Goal: Transaction & Acquisition: Purchase product/service

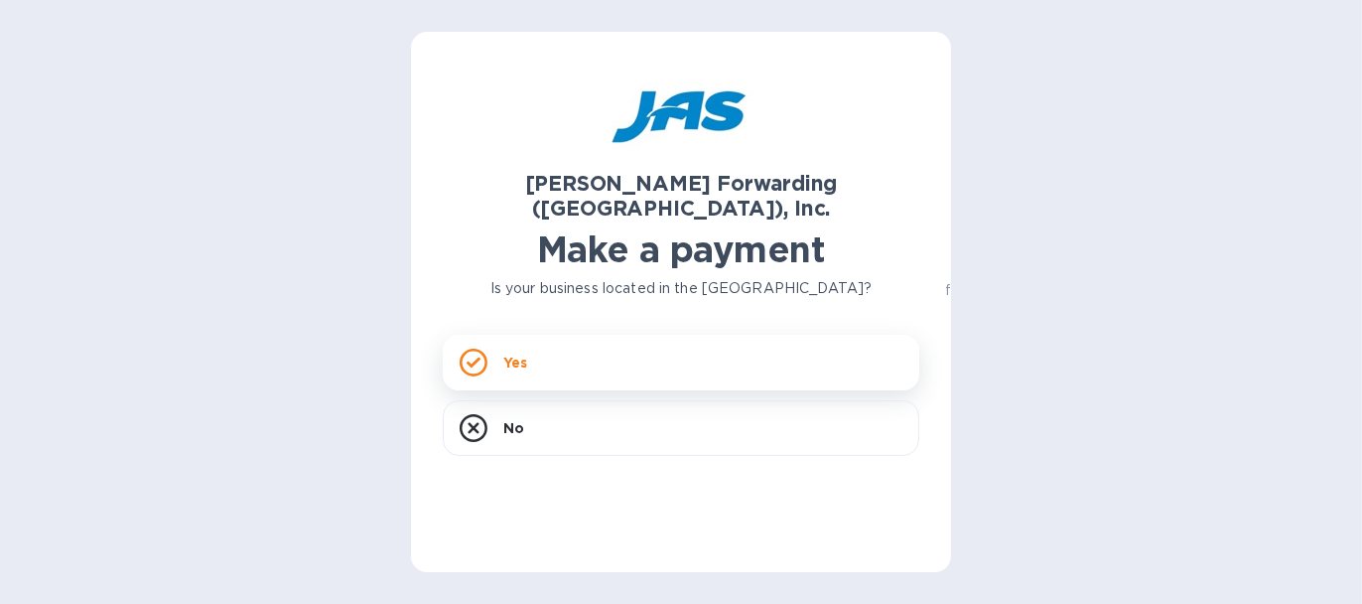
click at [600, 345] on div "Yes" at bounding box center [681, 363] width 477 height 56
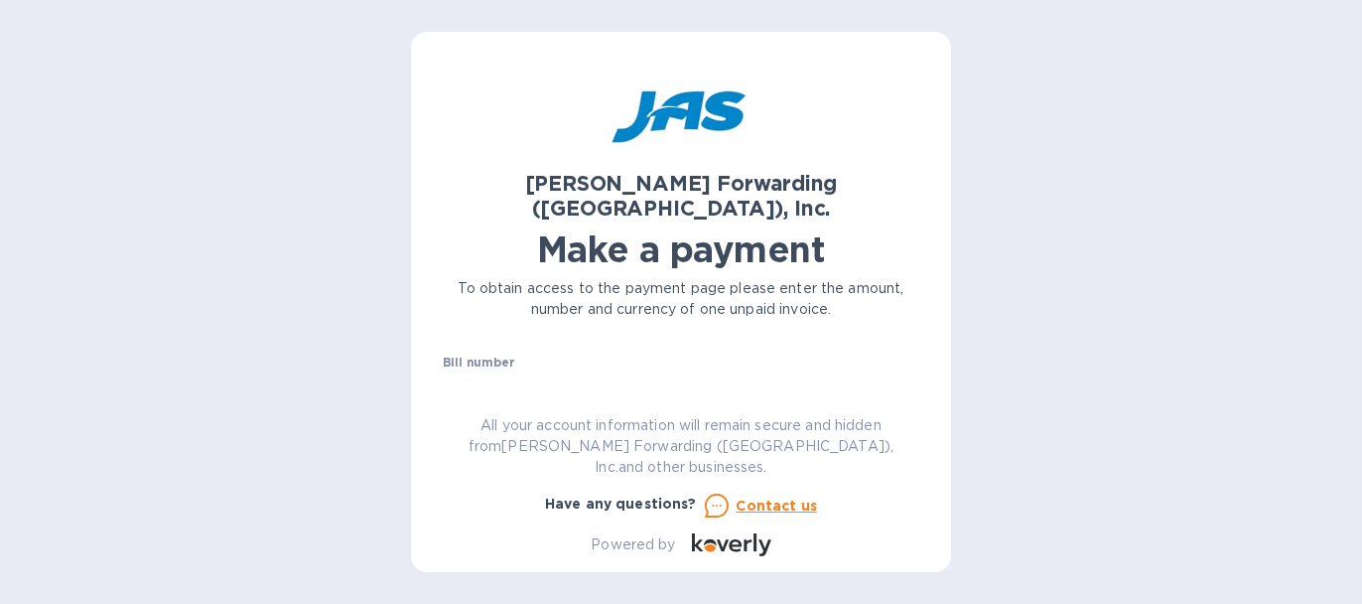
click at [576, 371] on input "text" at bounding box center [689, 386] width 461 height 30
click at [735, 371] on input "text" at bounding box center [689, 386] width 461 height 30
paste input "HGC503405812"
type input "HGC503405812"
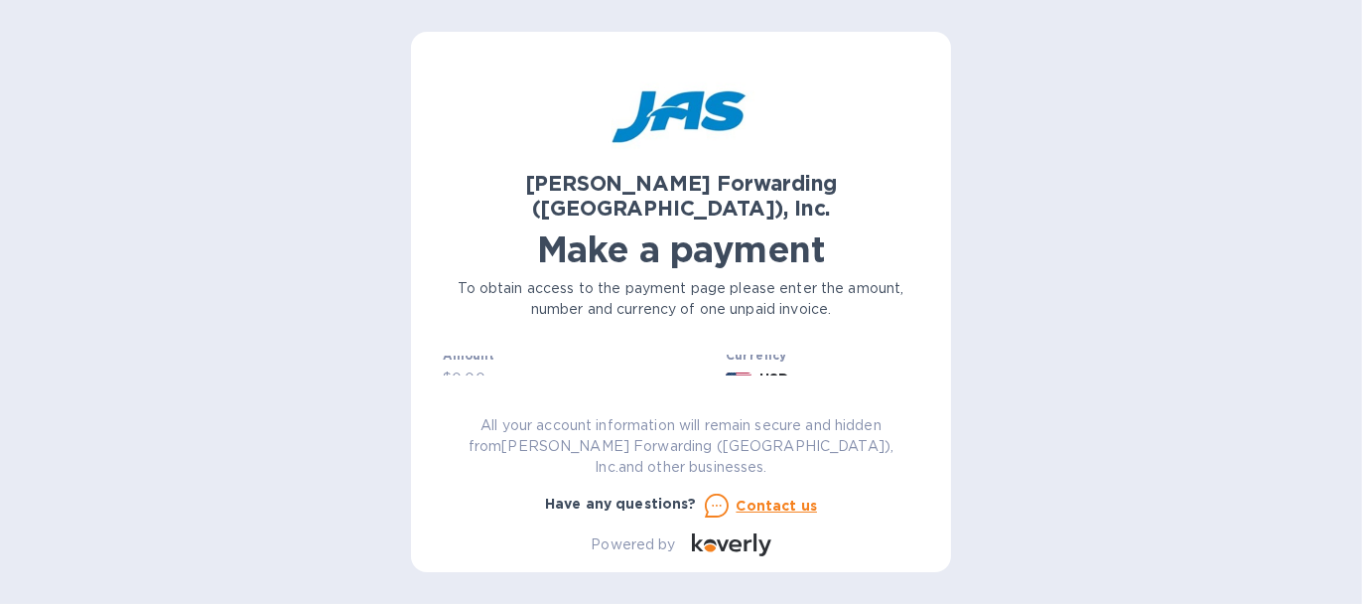
click at [566, 364] on input "text" at bounding box center [585, 379] width 266 height 30
type input "723"
click at [579, 363] on input "text" at bounding box center [681, 378] width 477 height 30
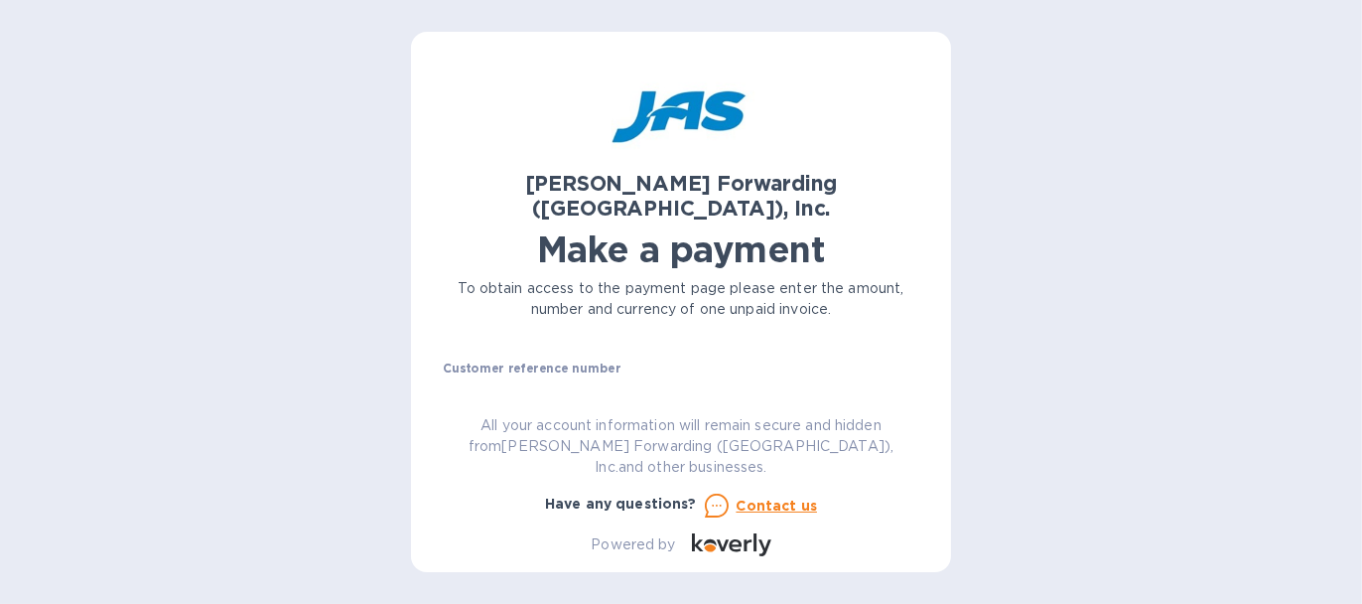
type input "BAYCOR INTERNATIONAL"
click at [501, 377] on input "text" at bounding box center [681, 392] width 477 height 30
paste input "HGC503405812"
type input "HGC503405812"
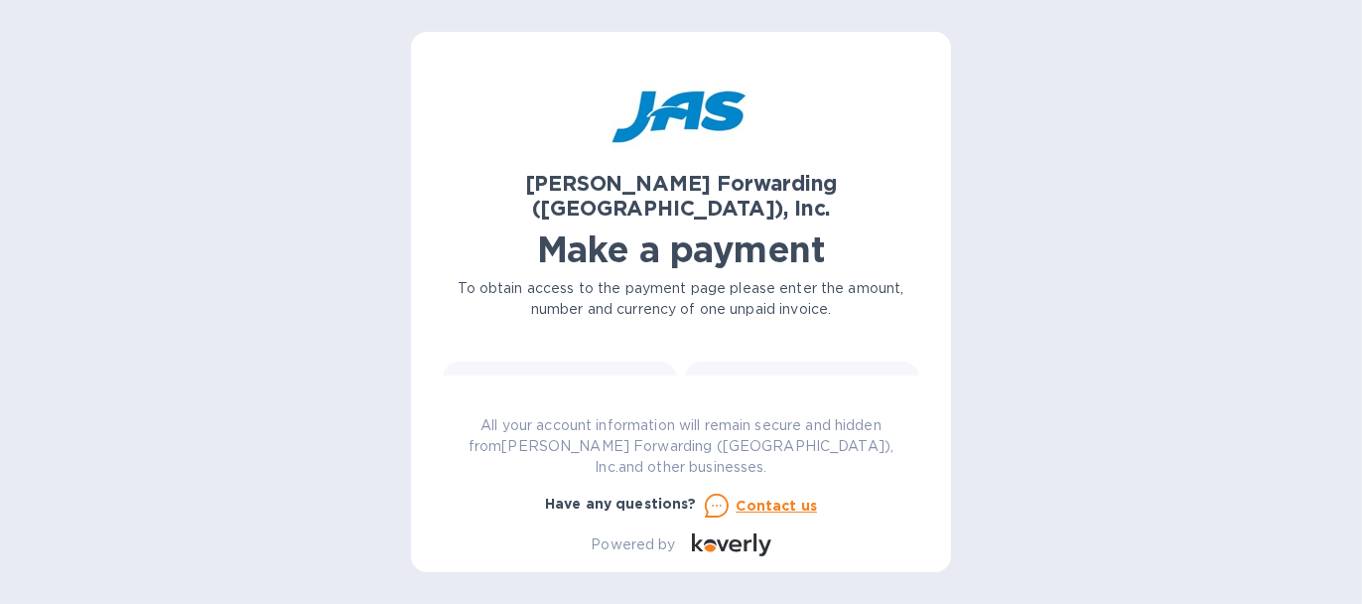
click at [796, 378] on div "Credit card and more..." at bounding box center [802, 416] width 209 height 76
click at [734, 392] on span "Go to payment page" at bounding box center [681, 404] width 445 height 24
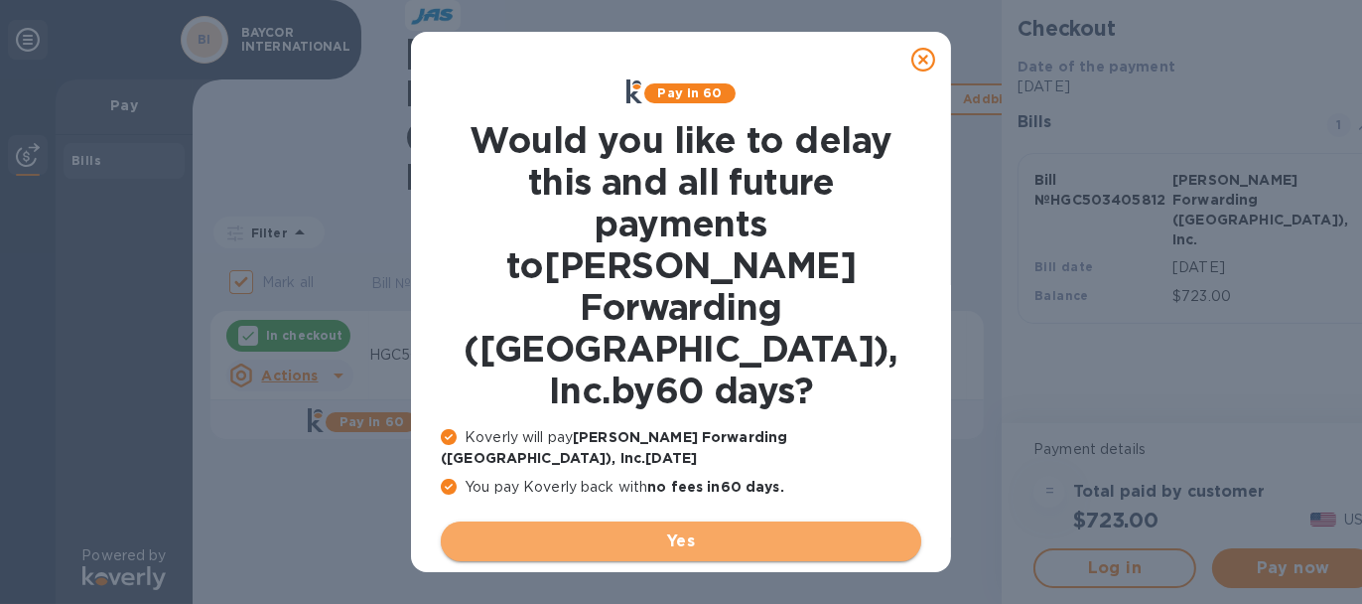
click at [785, 529] on span "Yes" at bounding box center [681, 541] width 449 height 24
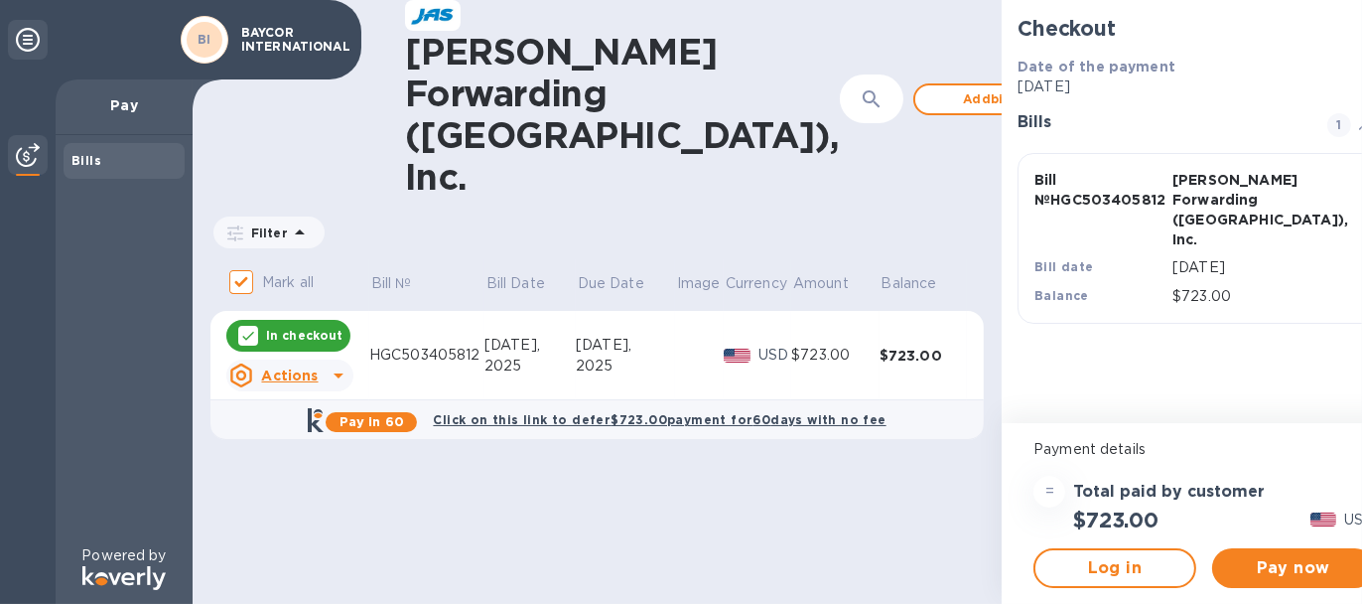
click at [791, 345] on div "$723.00" at bounding box center [835, 355] width 88 height 21
click at [1246, 565] on span "Pay now" at bounding box center [1293, 568] width 131 height 24
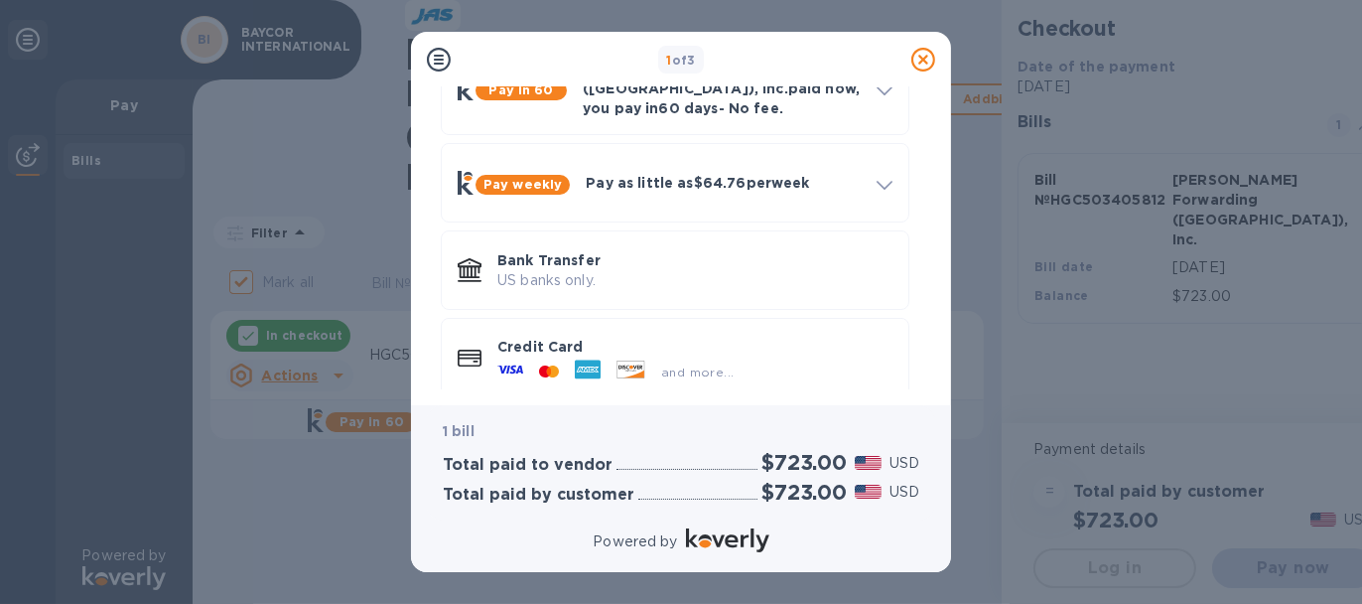
scroll to position [139, 0]
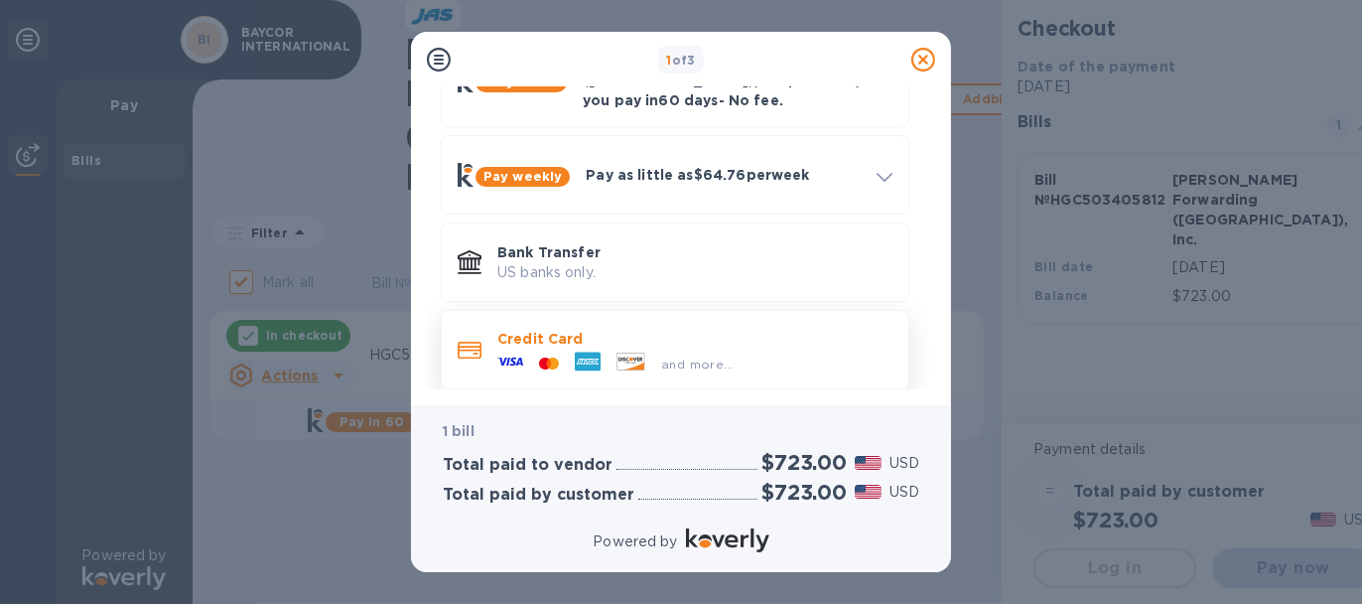
click at [685, 353] on div "and more..." at bounding box center [697, 363] width 88 height 21
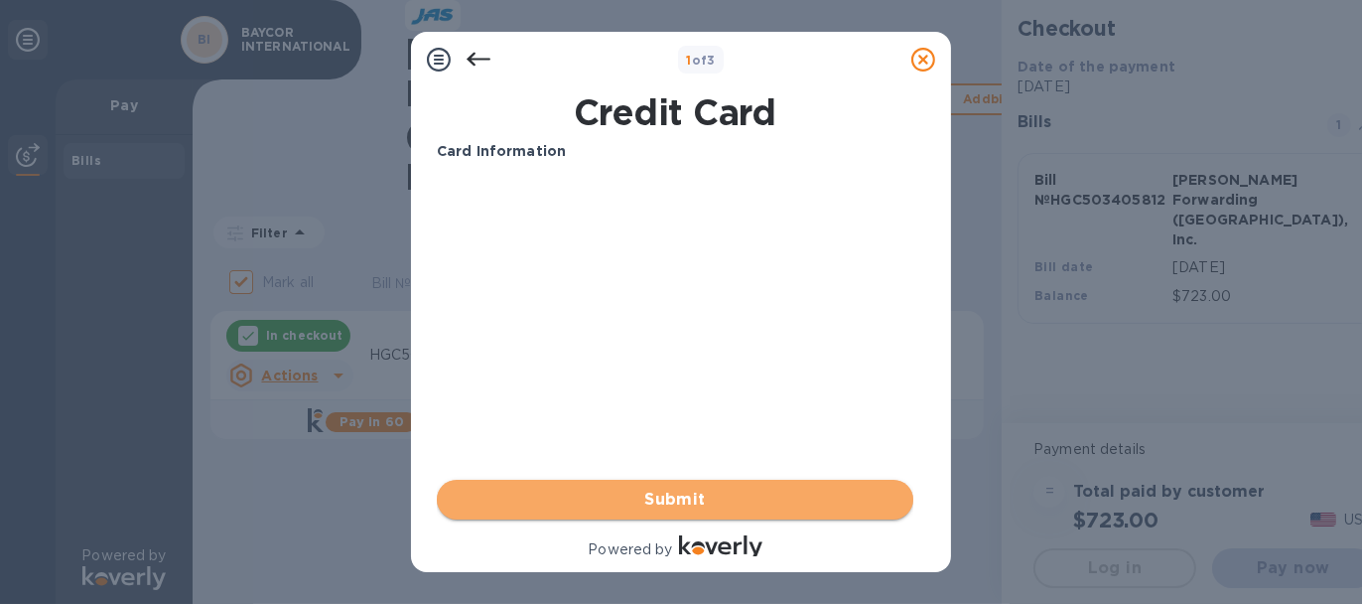
click at [637, 497] on span "Submit" at bounding box center [675, 500] width 445 height 24
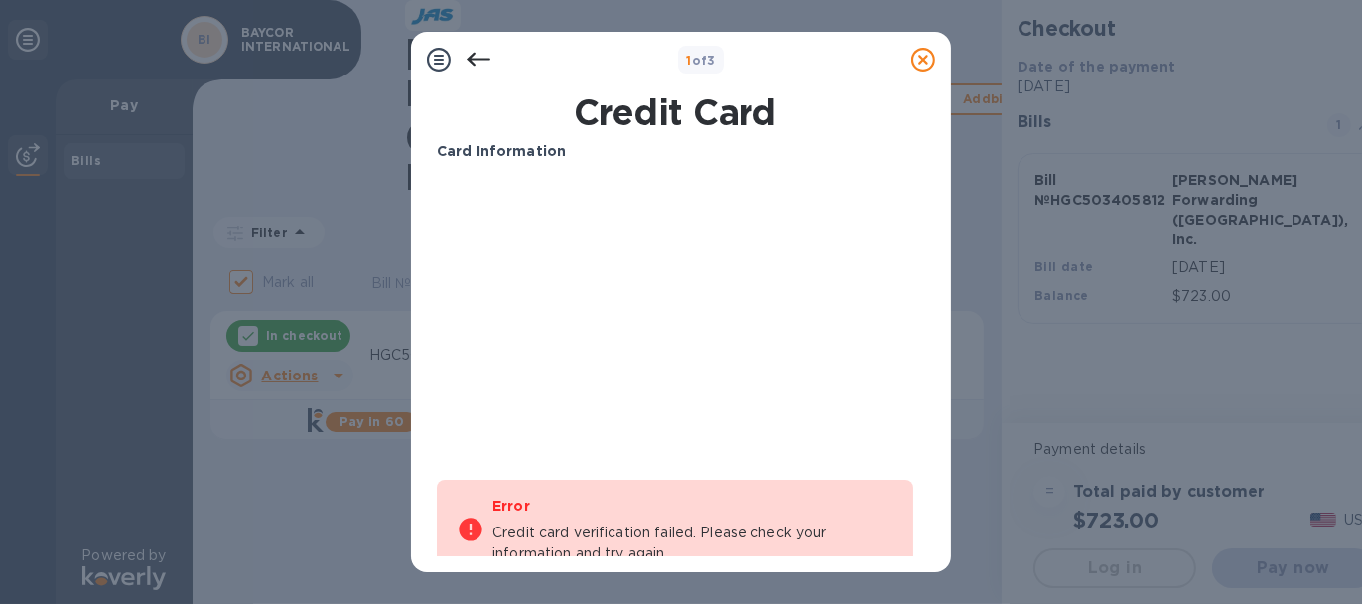
scroll to position [125, 0]
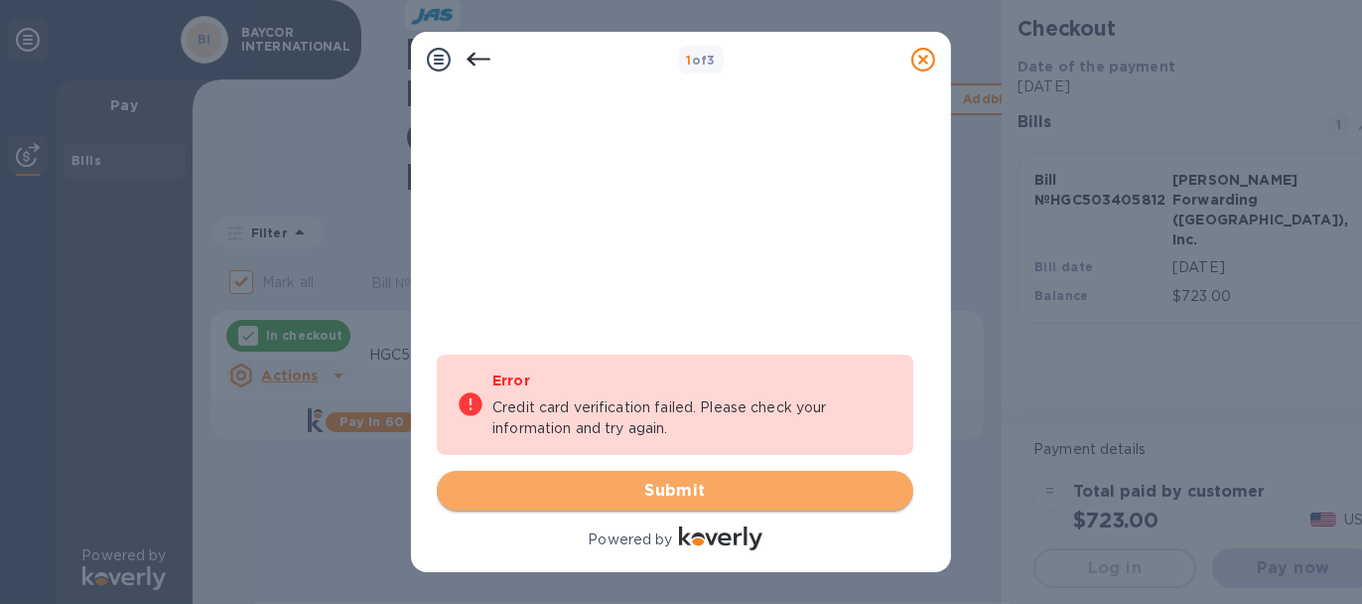
click at [698, 493] on span "Submit" at bounding box center [675, 491] width 445 height 24
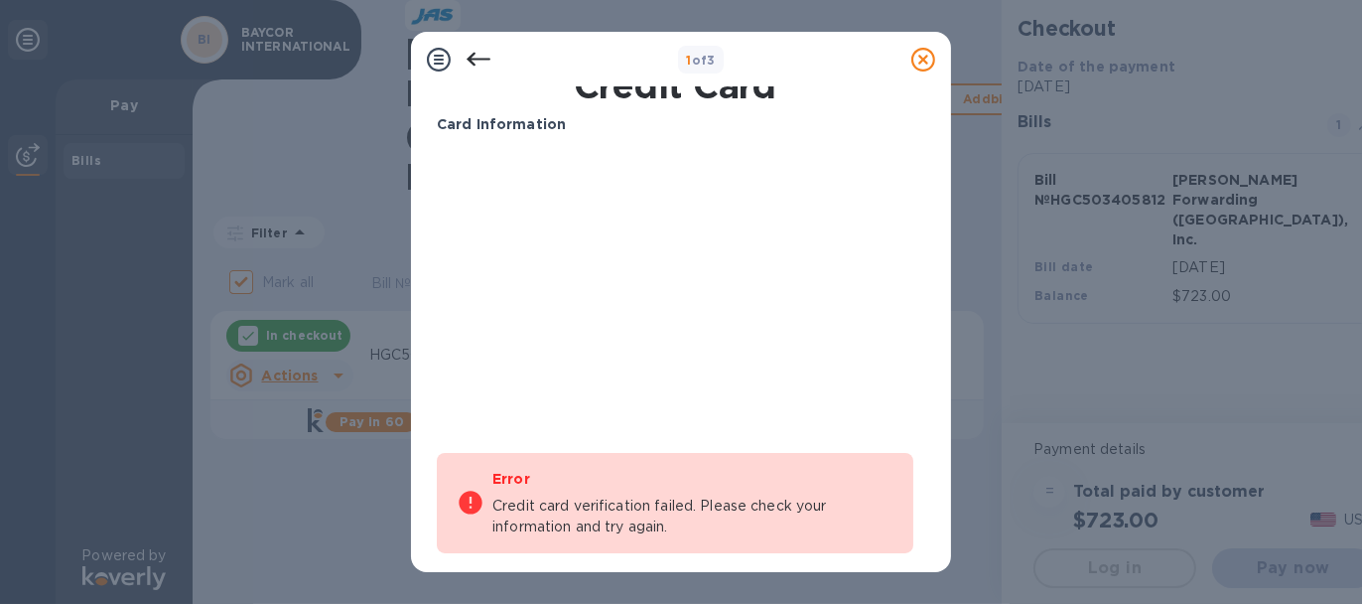
scroll to position [0, 0]
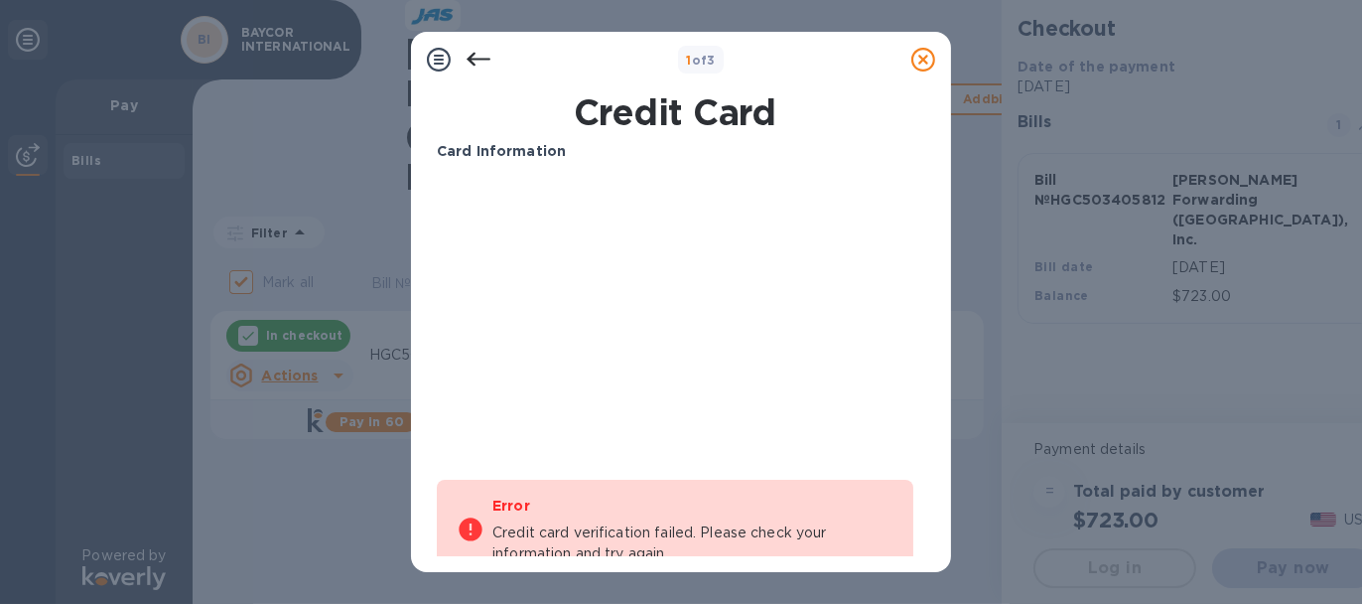
click at [481, 54] on icon at bounding box center [479, 60] width 24 height 24
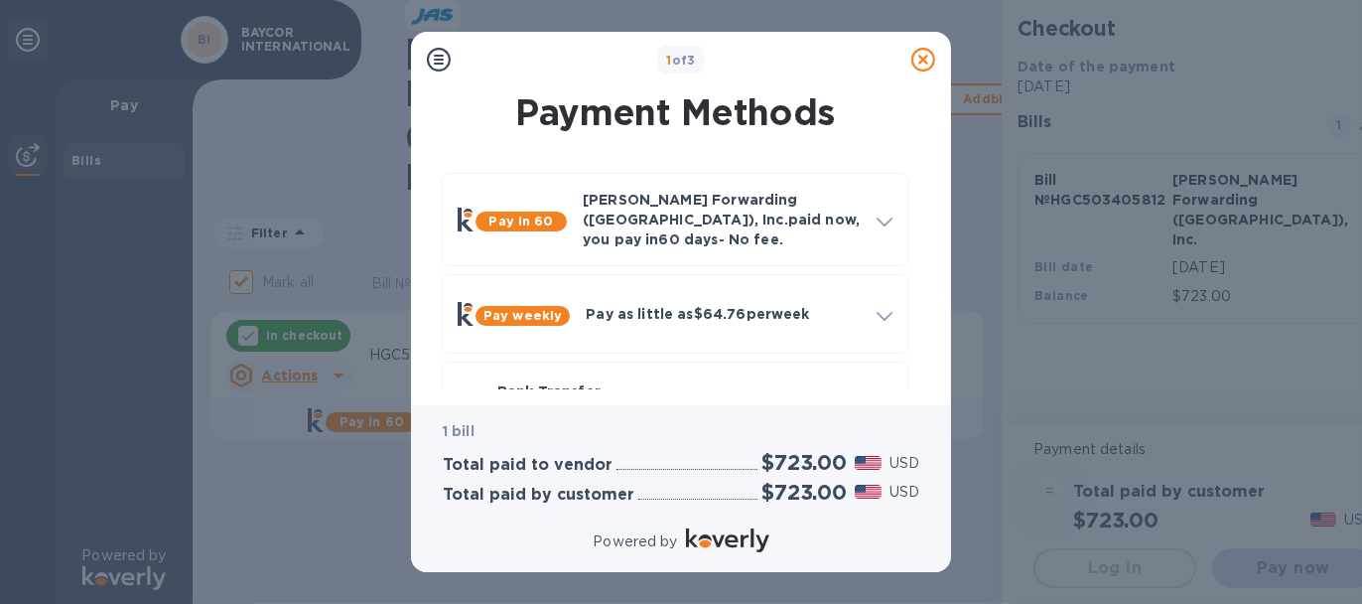
scroll to position [139, 0]
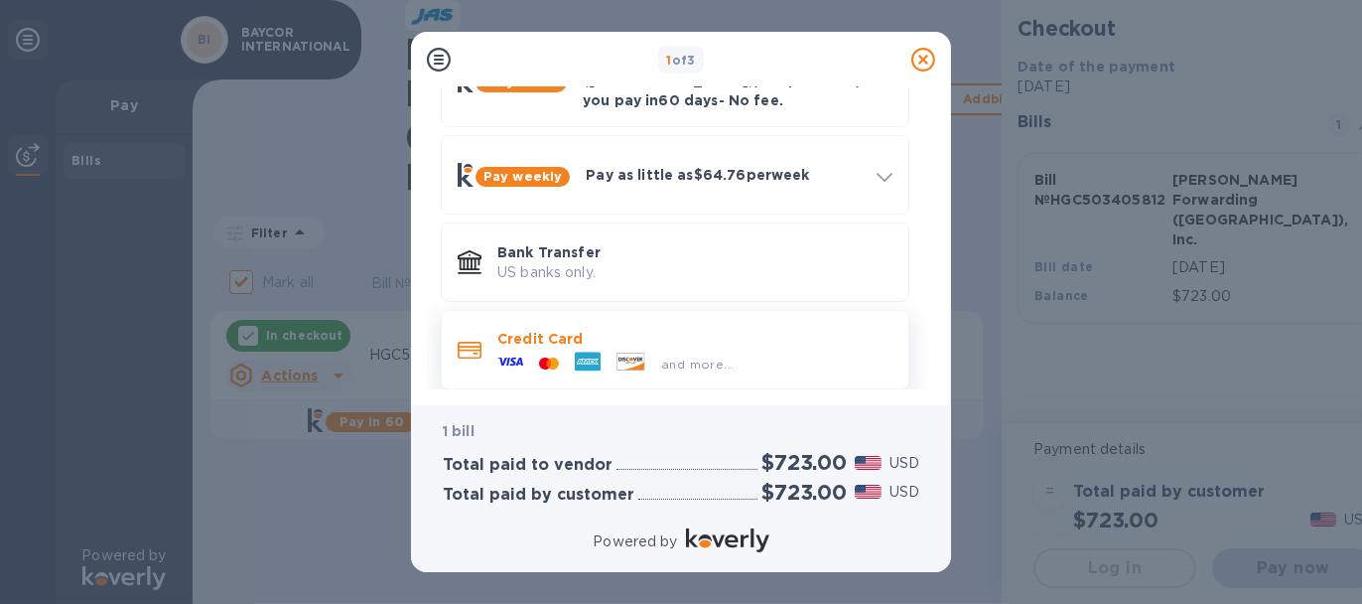
click at [646, 352] on div at bounding box center [631, 363] width 45 height 22
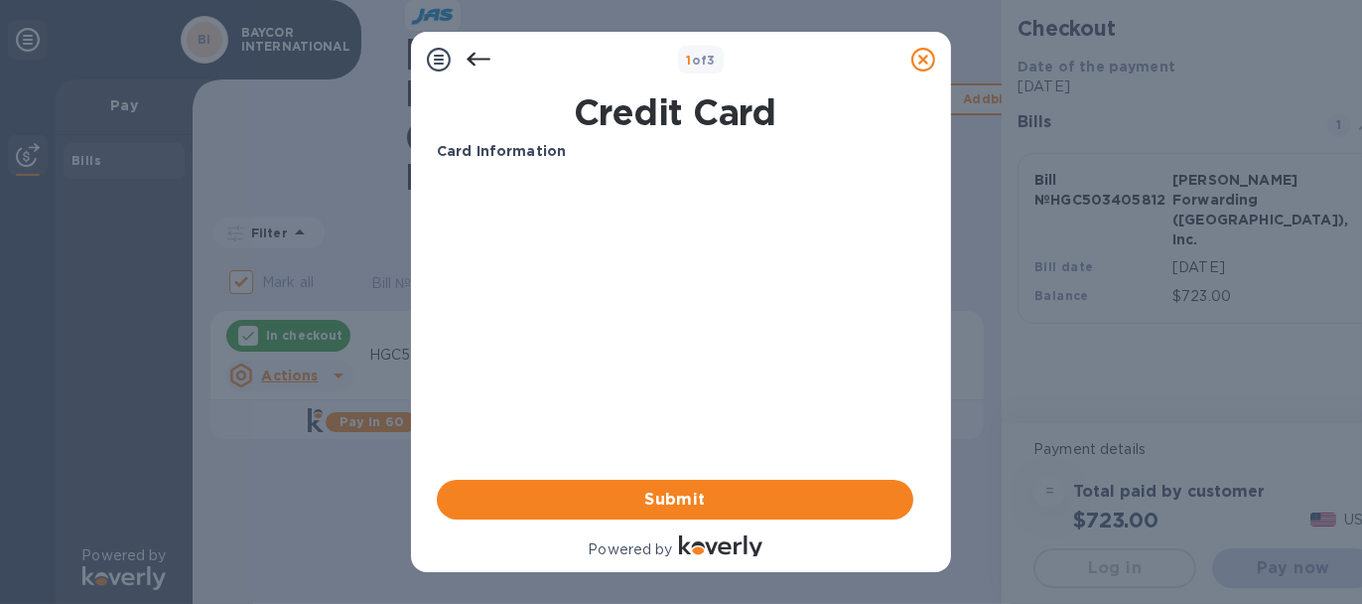
click at [482, 57] on icon at bounding box center [479, 60] width 24 height 24
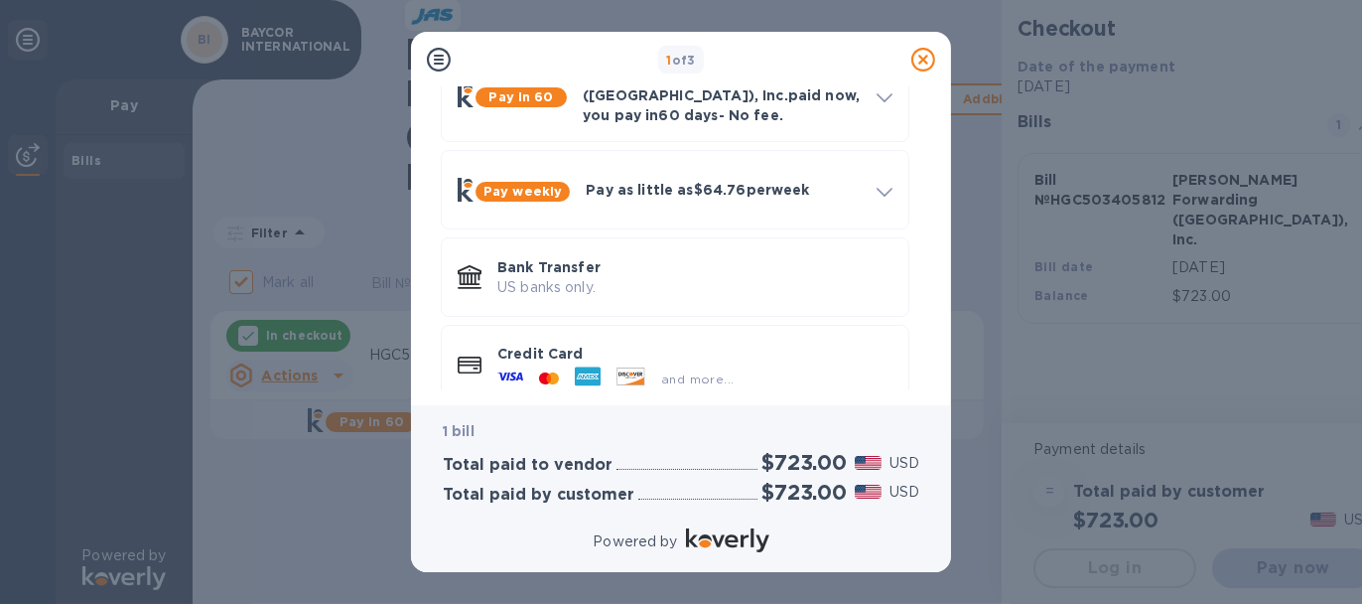
scroll to position [139, 0]
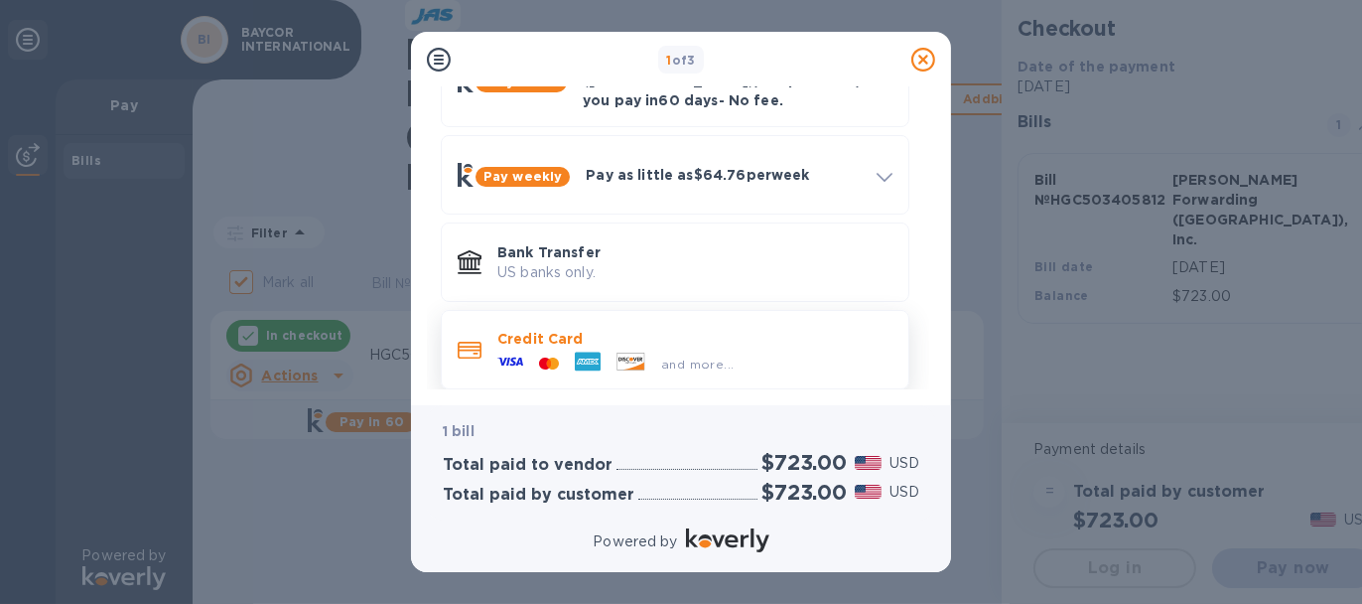
click at [628, 352] on icon at bounding box center [631, 360] width 27 height 17
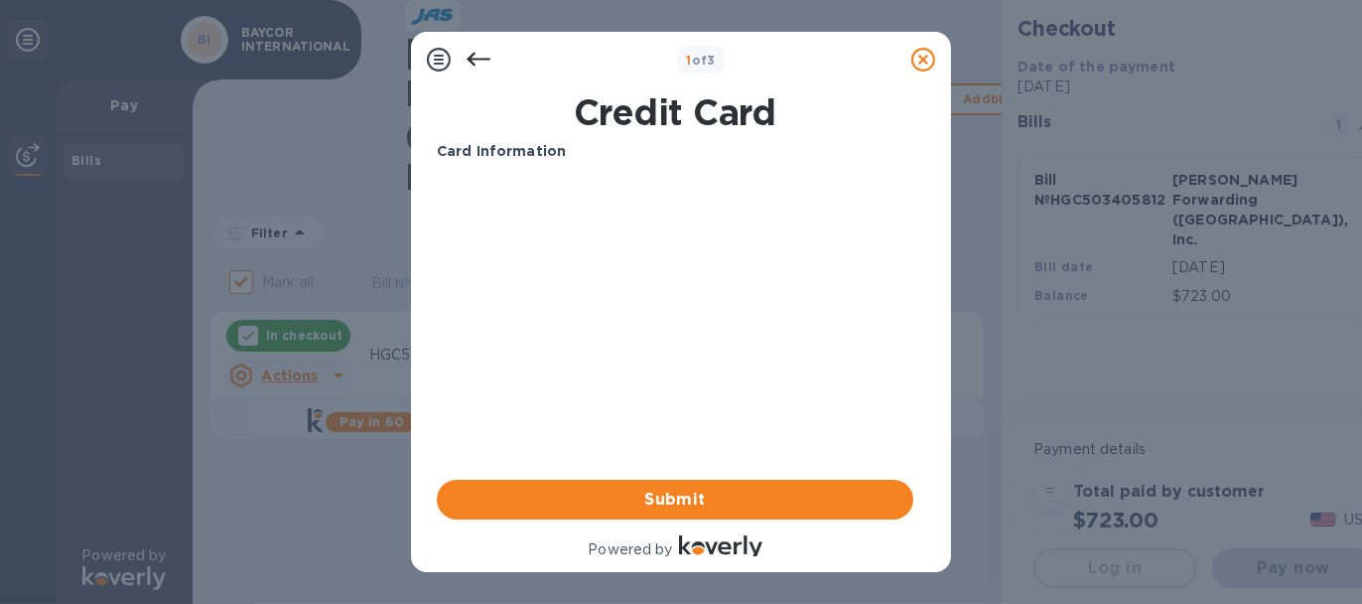
drag, startPoint x: 935, startPoint y: 236, endPoint x: 942, endPoint y: 391, distance: 155.1
click at [942, 391] on div "Credit Card Card Information Your browser does not support iframes Submit Power…" at bounding box center [681, 329] width 540 height 485
click at [445, 63] on icon at bounding box center [439, 60] width 24 height 24
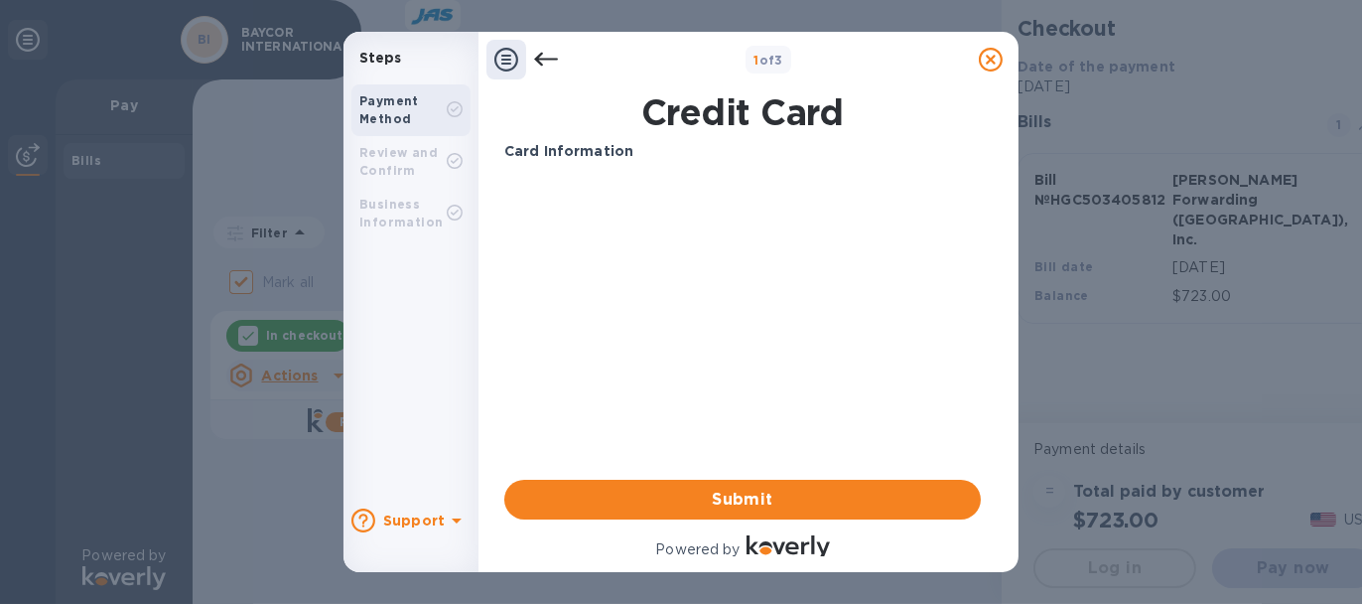
click at [386, 172] on b "Review and Confirm" at bounding box center [398, 161] width 78 height 33
click at [546, 58] on icon at bounding box center [546, 60] width 24 height 24
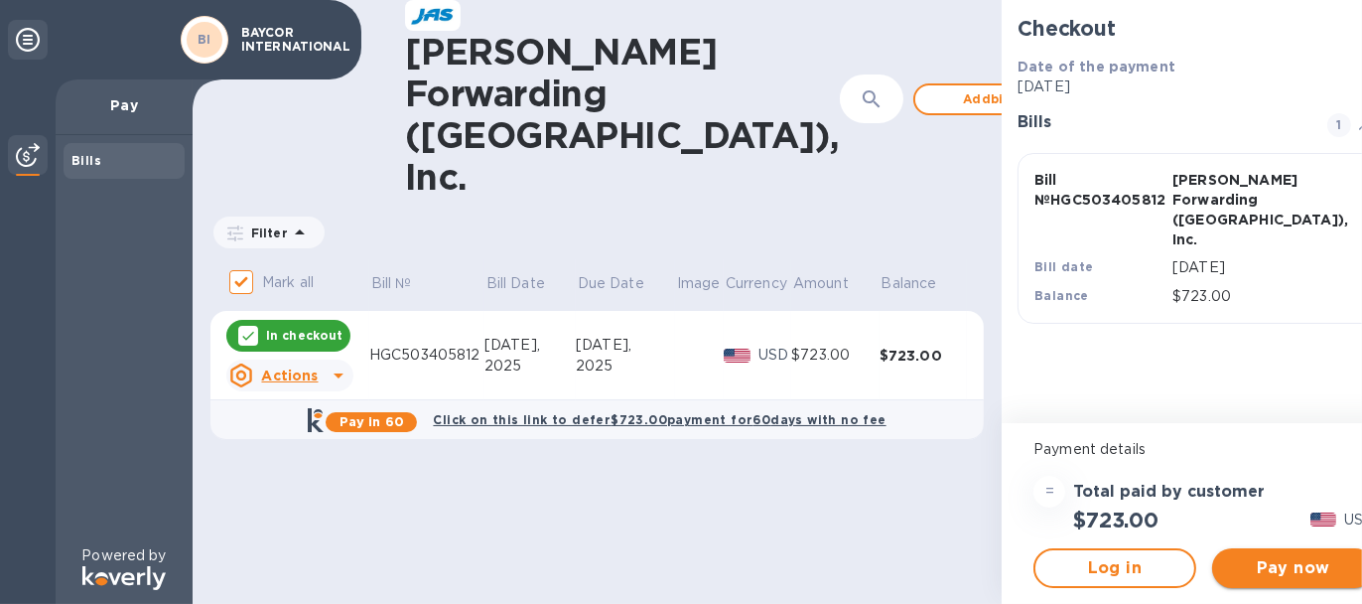
click at [1263, 550] on button "Pay now" at bounding box center [1293, 568] width 163 height 40
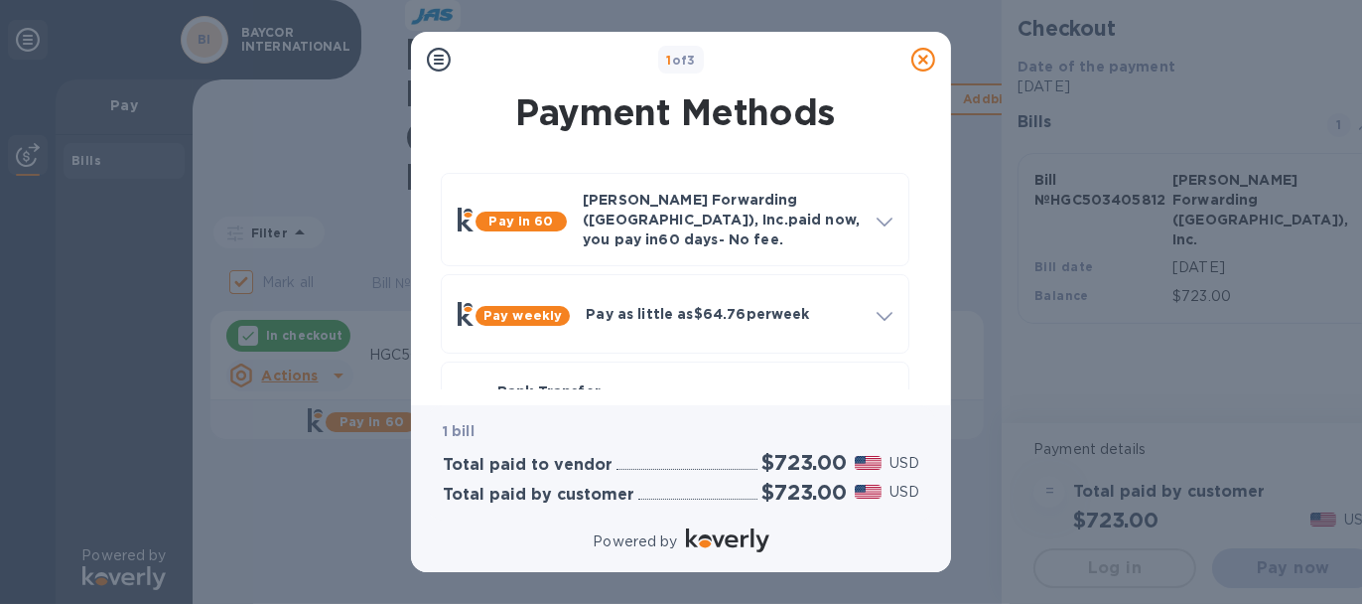
scroll to position [139, 0]
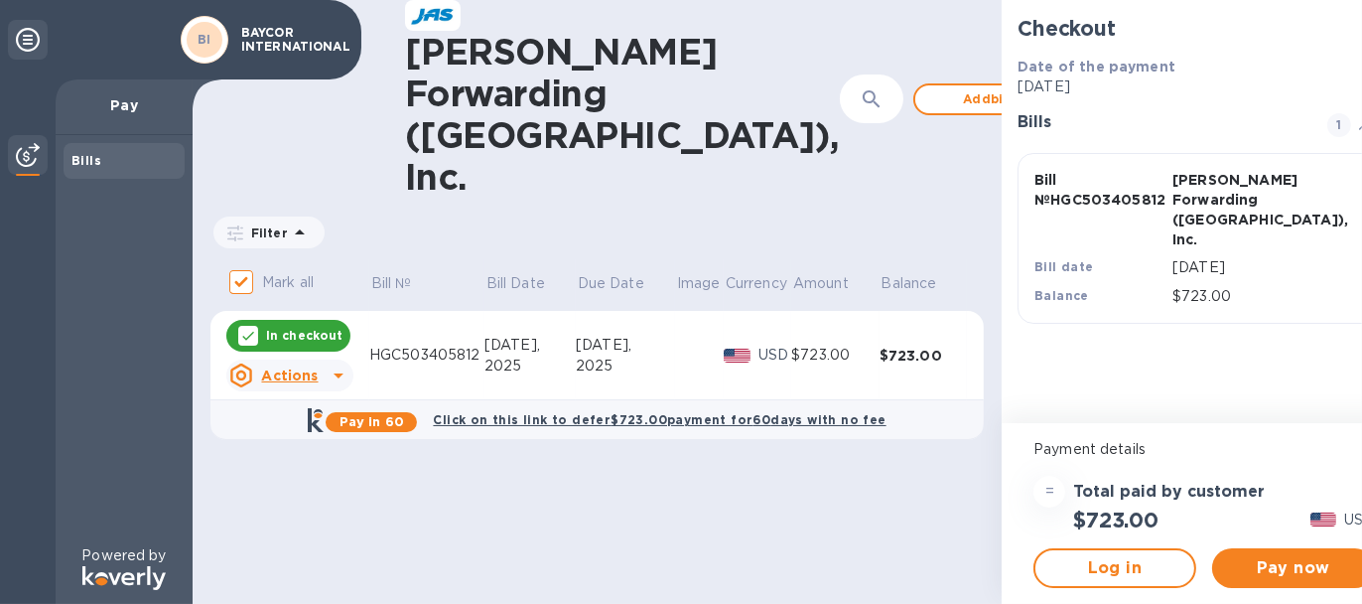
click at [206, 38] on b "BI" at bounding box center [205, 39] width 14 height 15
click at [296, 49] on p "BAYCOR INTERNATIONAL" at bounding box center [290, 40] width 99 height 28
click at [457, 165] on div "[PERSON_NAME] Forwarding ([GEOGRAPHIC_DATA]), Inc. ​ Add bill Filter Amount Mar…" at bounding box center [597, 302] width 809 height 604
click at [951, 400] on div "Pay in 60 Click on this link to defer $723.00 payment for 60 days with no fee" at bounding box center [598, 420] width 786 height 40
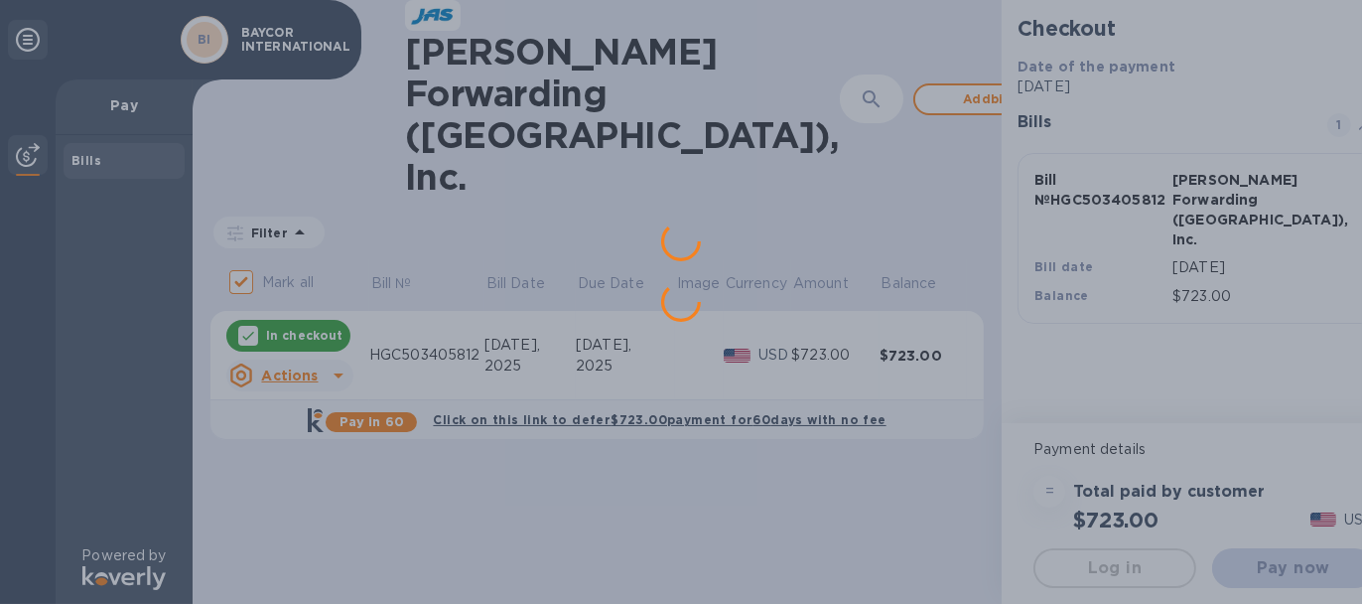
scroll to position [0, 0]
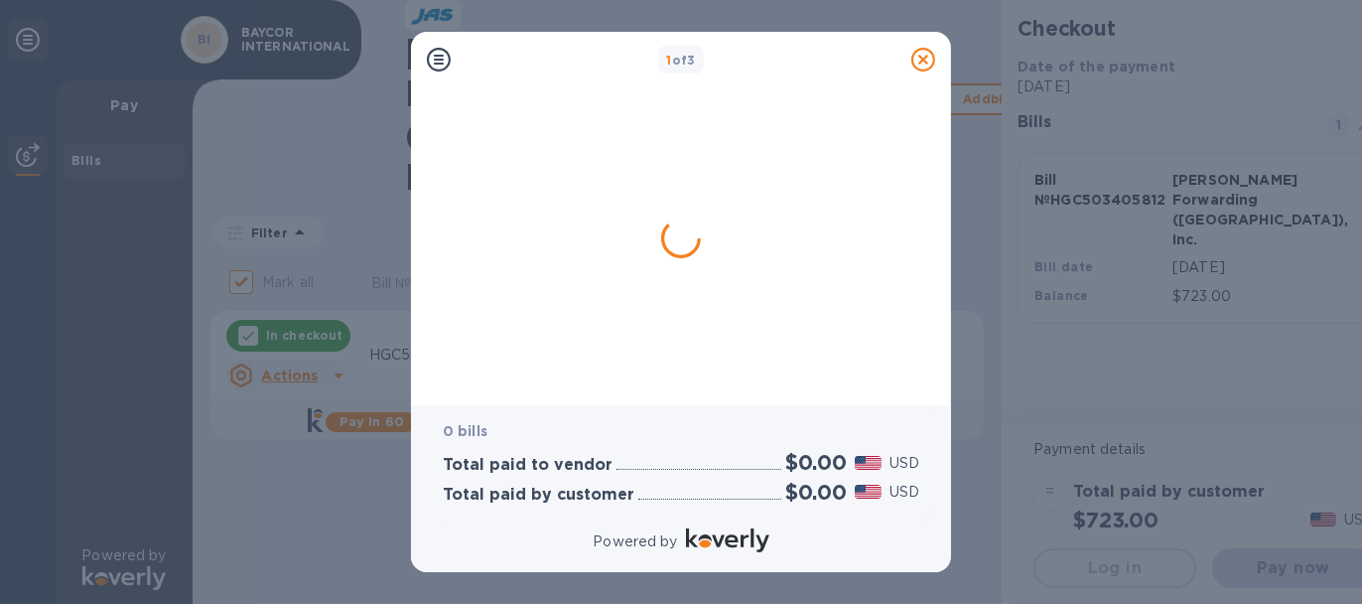
click at [1320, 191] on div "1 of 3 0 bills Total paid to vendor $0.00 USD Total paid by customer $0.00 USD …" at bounding box center [681, 302] width 1362 height 604
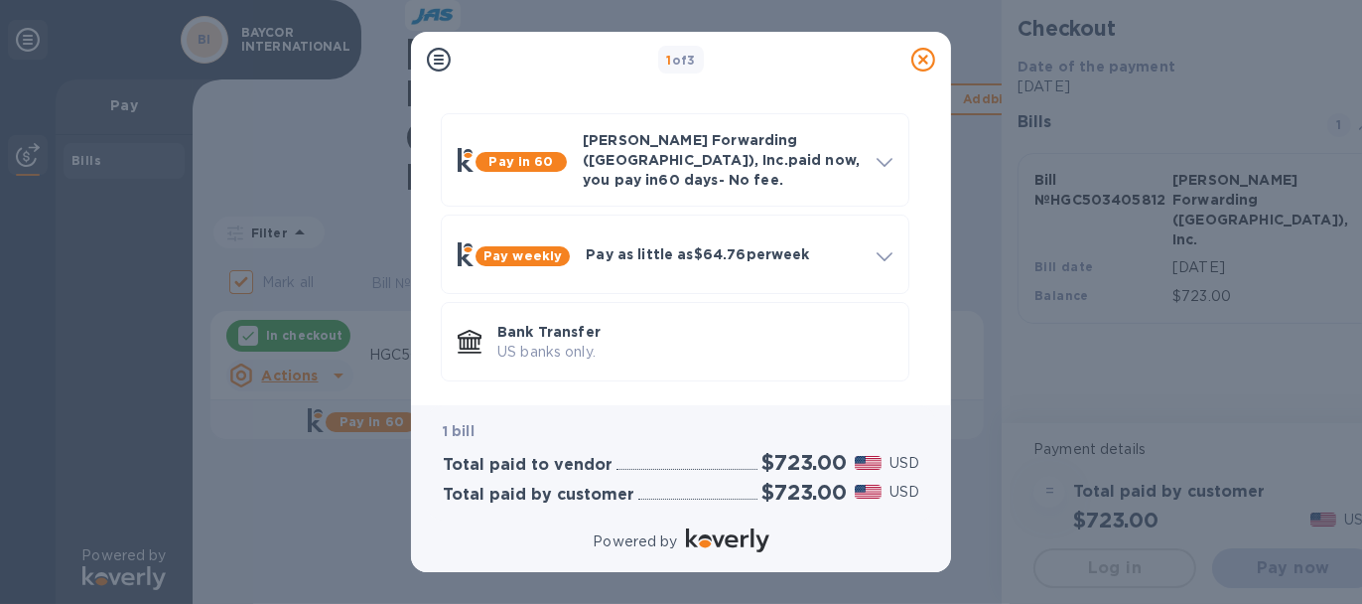
scroll to position [139, 0]
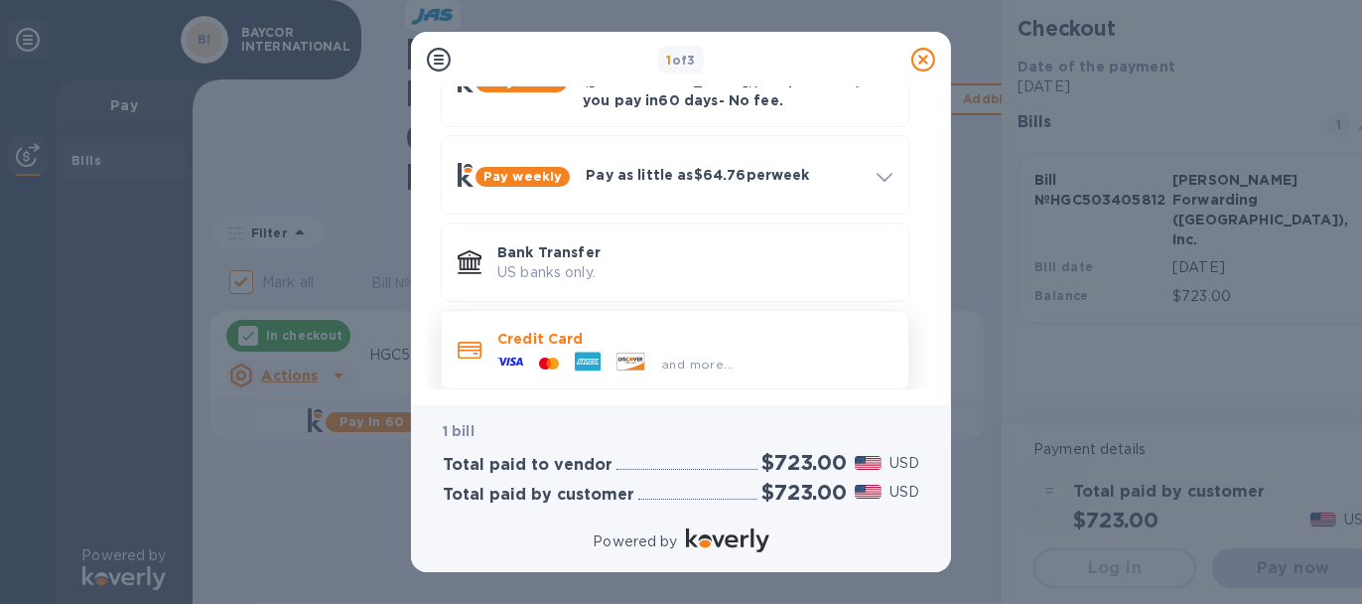
click at [657, 353] on div "and more..." at bounding box center [697, 363] width 88 height 21
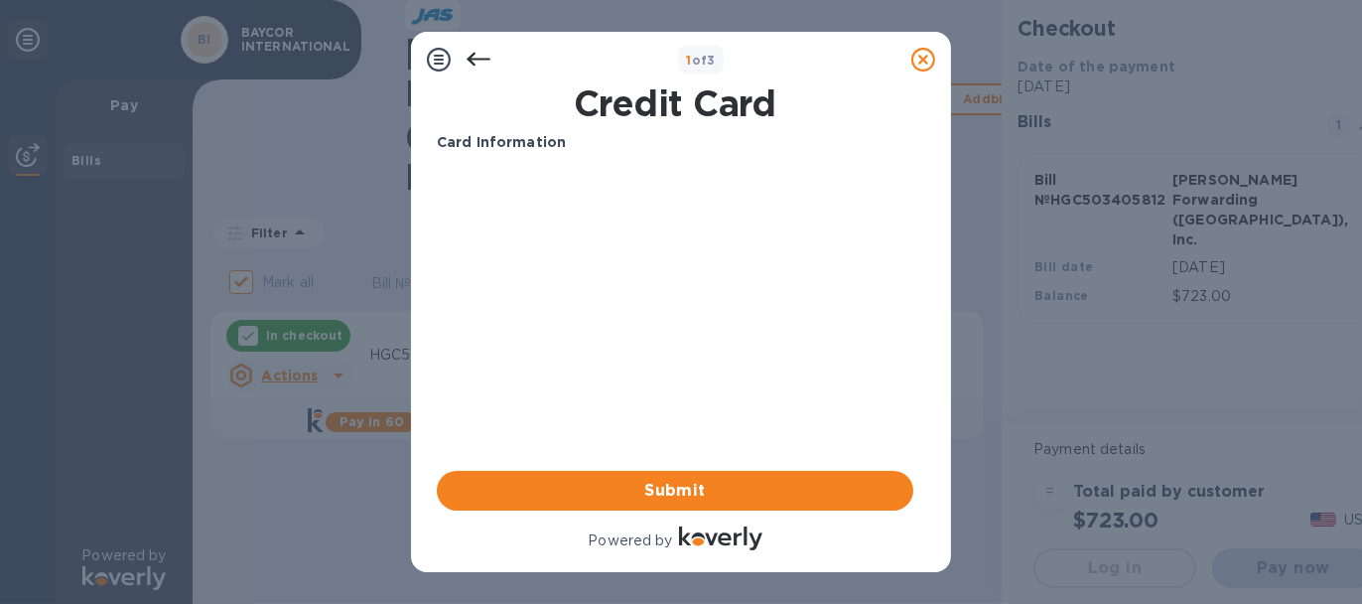
scroll to position [0, 0]
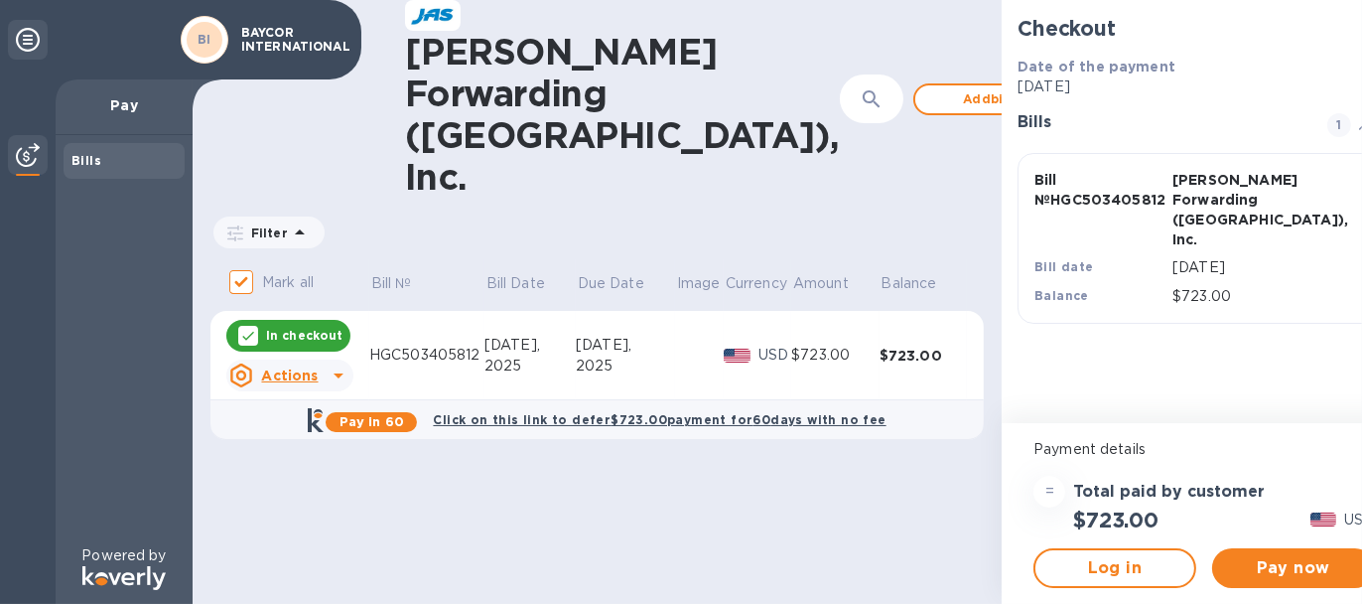
click at [473, 311] on td "HGC503405812" at bounding box center [426, 355] width 115 height 89
click at [84, 165] on b "Bills" at bounding box center [86, 160] width 30 height 15
click at [27, 158] on img at bounding box center [28, 155] width 24 height 24
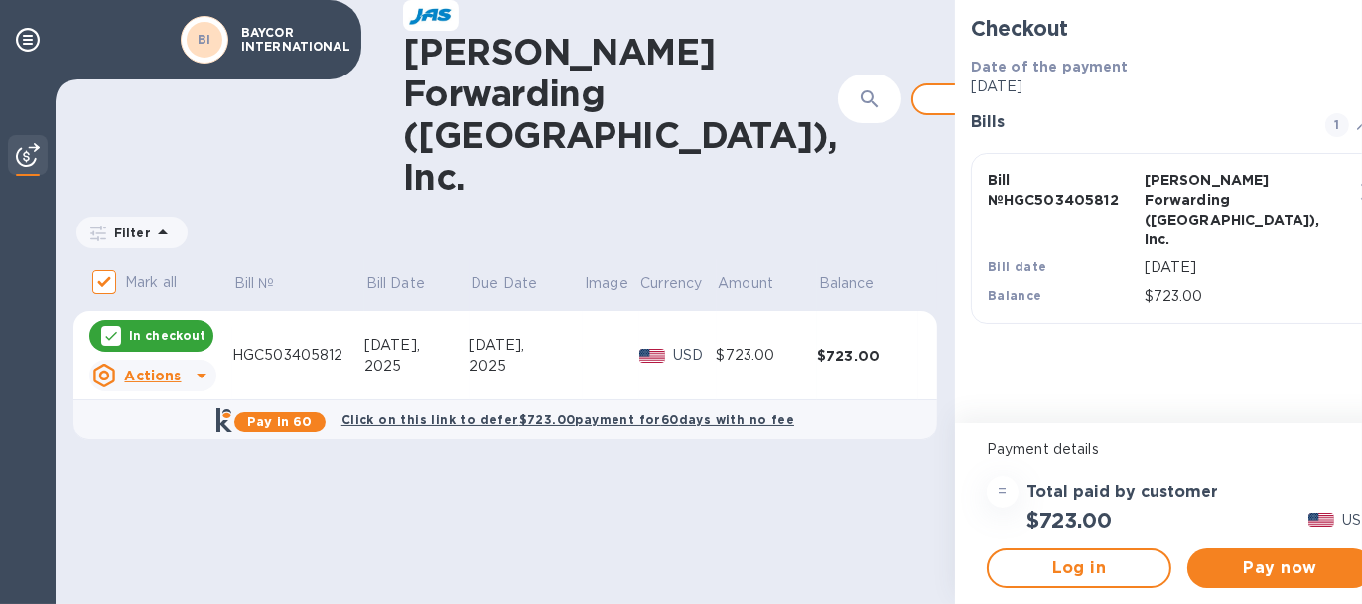
click at [27, 158] on img at bounding box center [28, 155] width 24 height 24
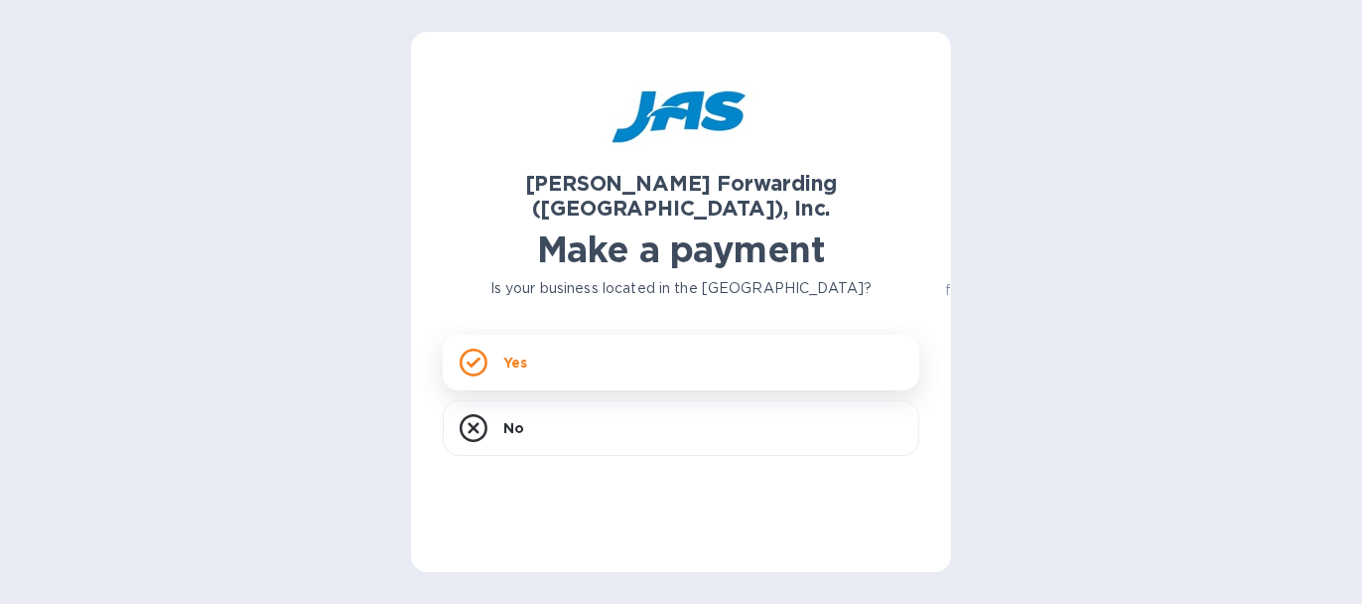
click at [535, 349] on div "Yes" at bounding box center [681, 363] width 477 height 56
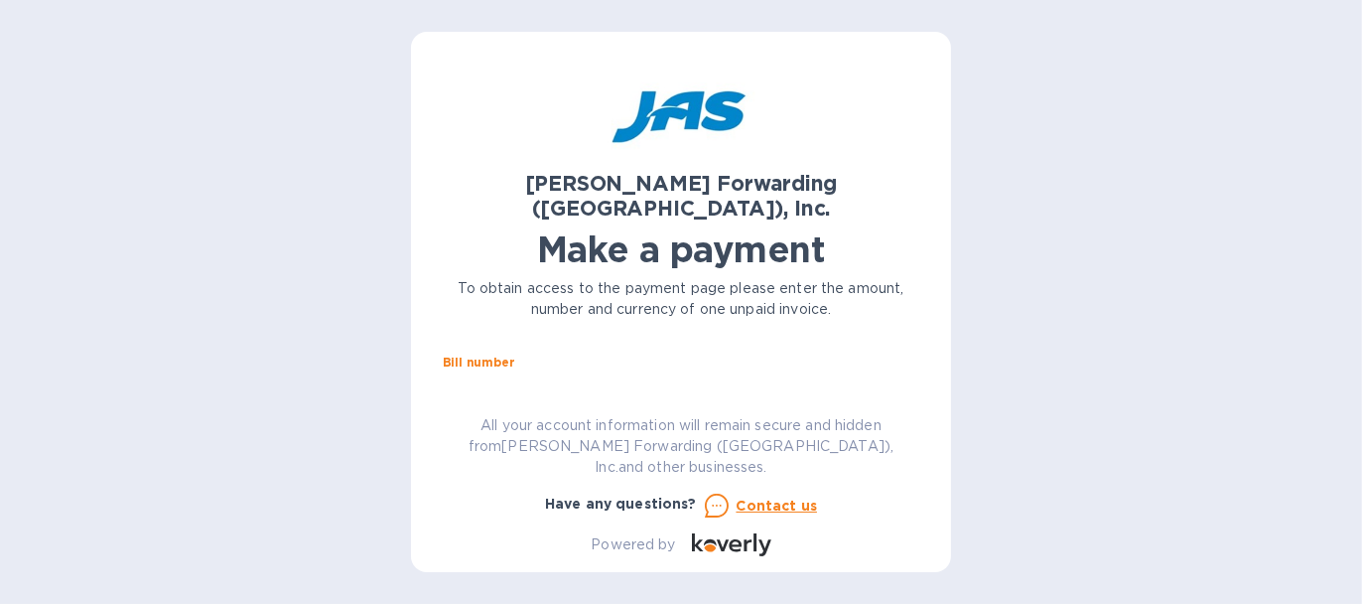
click at [522, 371] on input "text" at bounding box center [689, 386] width 461 height 30
paste input "HGC503405812"
type input "HGC503405812"
click at [599, 371] on input "text" at bounding box center [585, 386] width 266 height 30
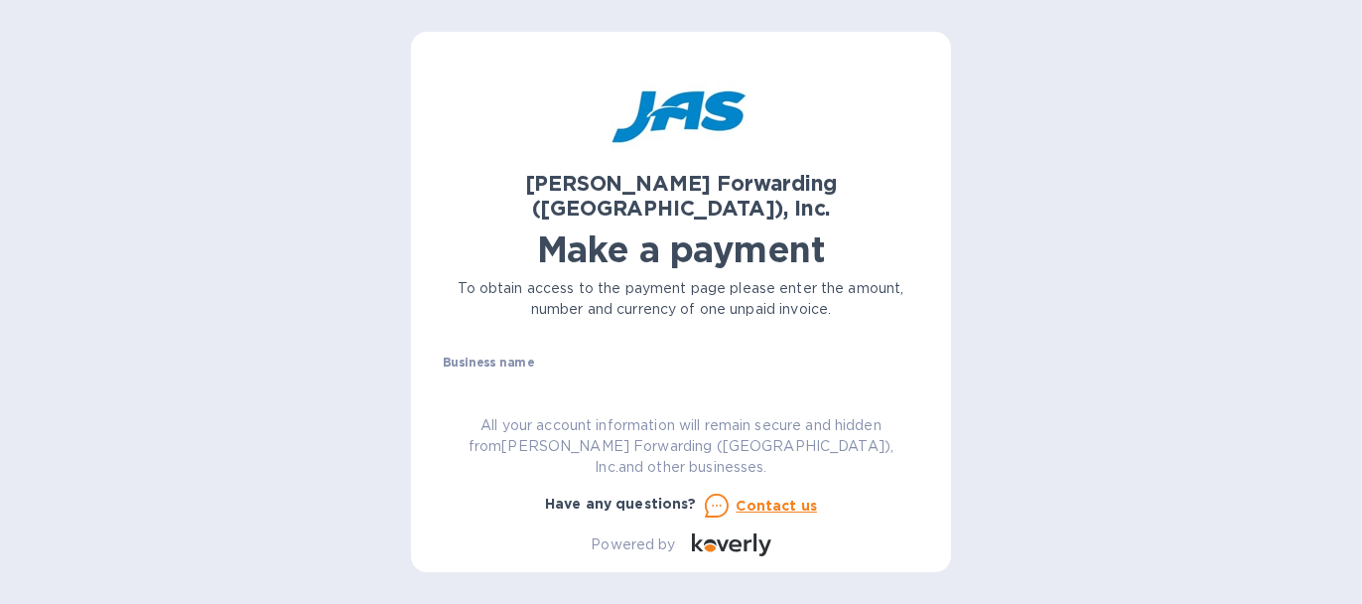
scroll to position [86, 0]
type input "723"
click at [583, 400] on input "text" at bounding box center [681, 415] width 477 height 30
type input "BAYCOR INTERNATIONAL"
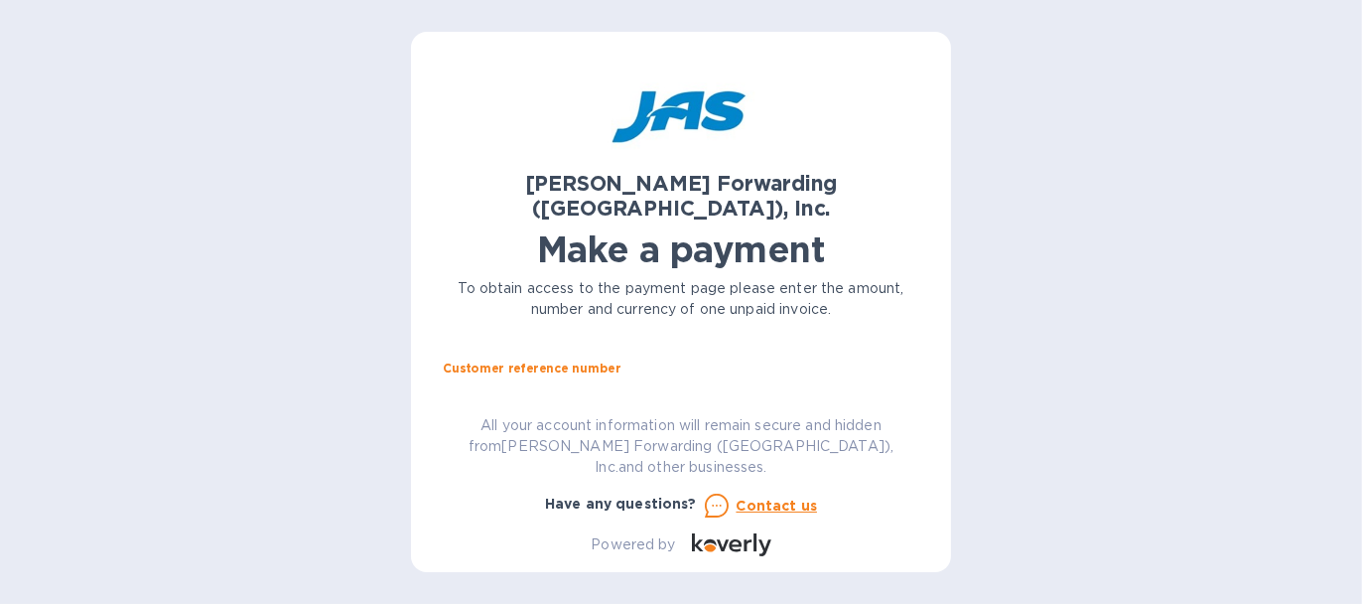
click at [644, 377] on input "text" at bounding box center [681, 392] width 477 height 30
paste input "HGC503405812"
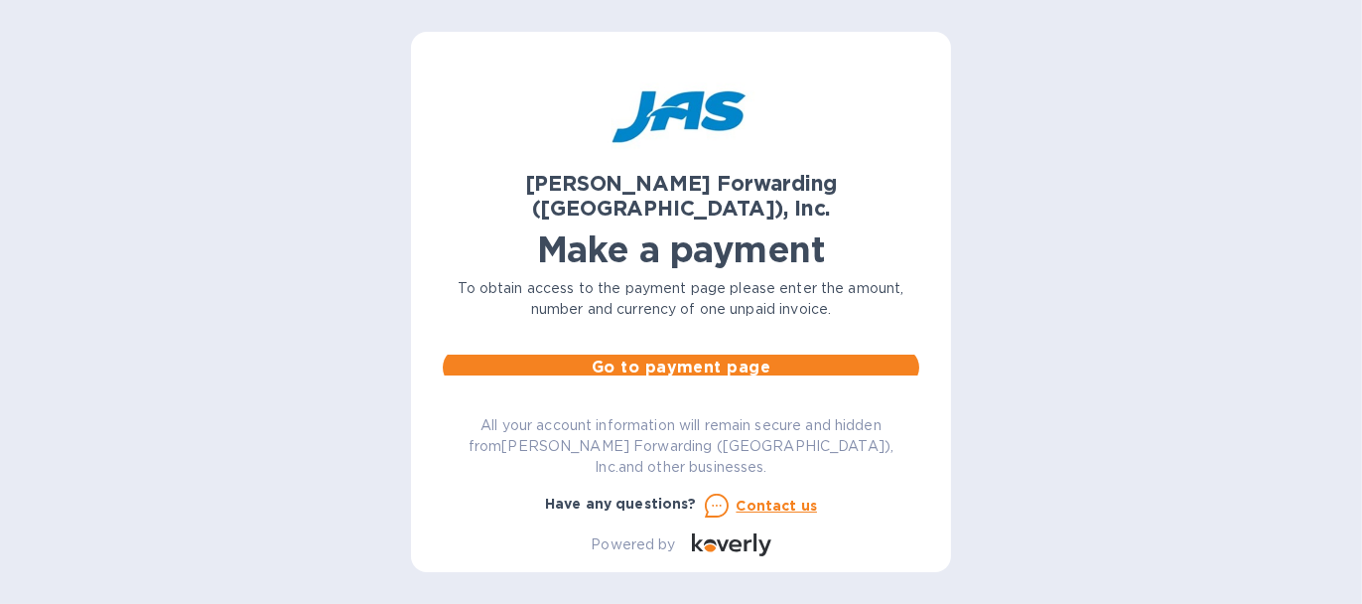
scroll to position [245, 0]
type input "HGC503405812"
click at [760, 363] on span "Go to payment page" at bounding box center [681, 375] width 445 height 24
